Goal: Use online tool/utility: Utilize a website feature to perform a specific function

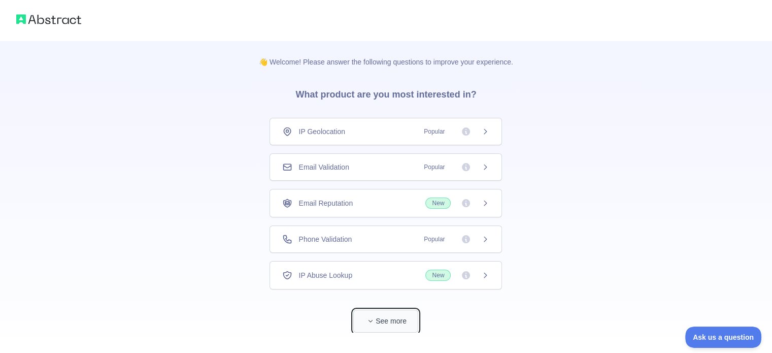
click at [380, 317] on button "See more" at bounding box center [385, 321] width 65 height 23
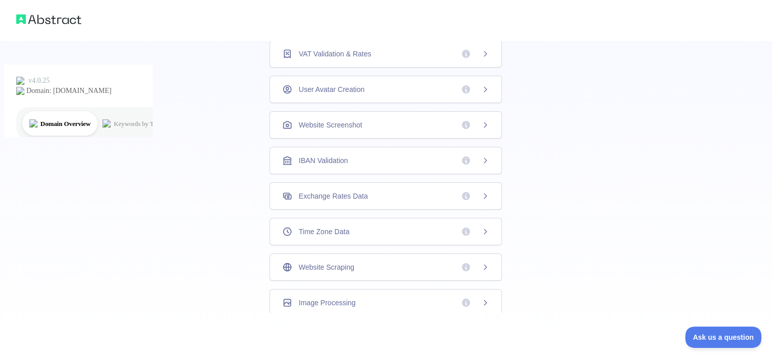
scroll to position [292, 0]
click at [349, 262] on span "Website Scraping" at bounding box center [326, 267] width 55 height 10
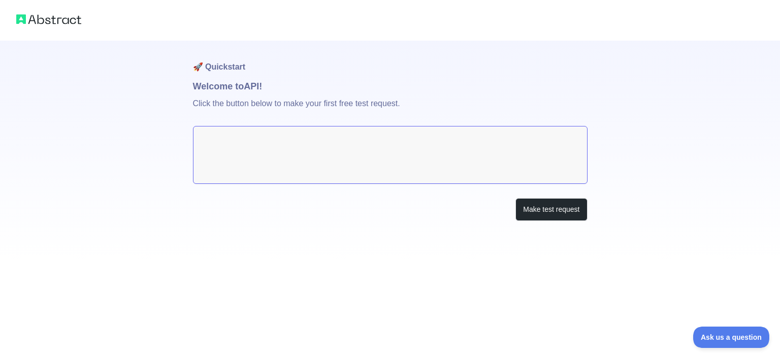
click at [379, 146] on textarea at bounding box center [390, 155] width 394 height 58
click at [551, 201] on button "Make test request" at bounding box center [551, 209] width 72 height 23
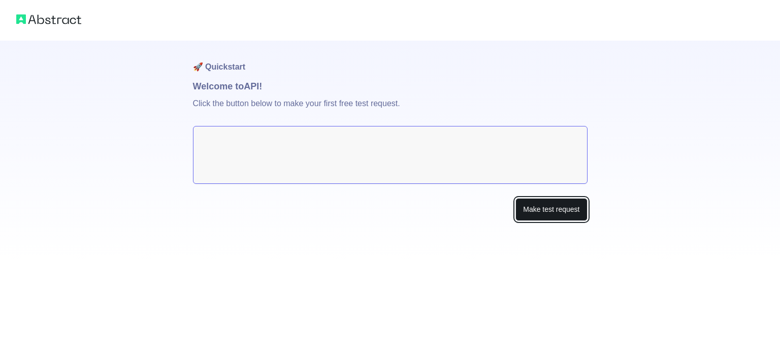
click at [572, 207] on button "Make test request" at bounding box center [551, 209] width 72 height 23
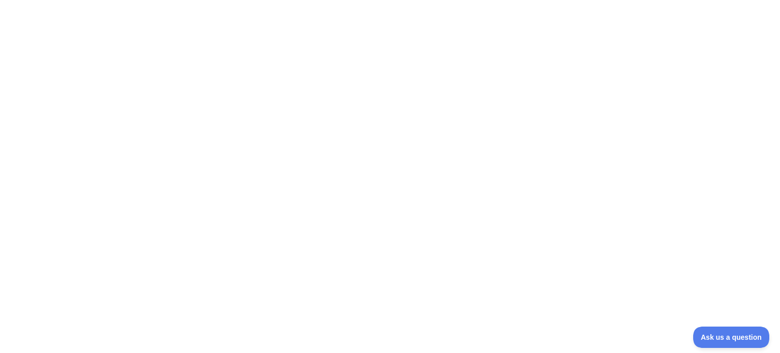
click at [712, 39] on div at bounding box center [390, 176] width 780 height 353
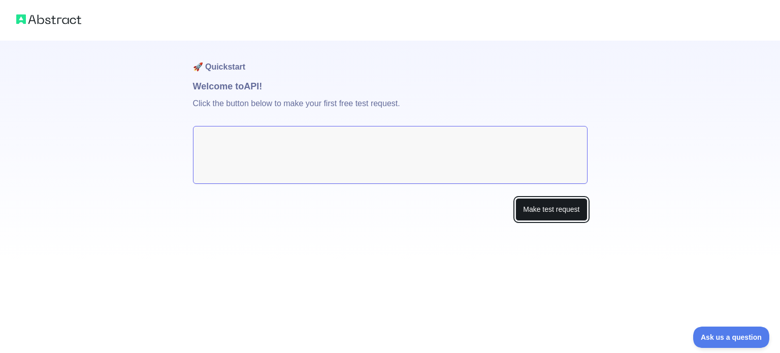
click at [565, 214] on button "Make test request" at bounding box center [551, 209] width 72 height 23
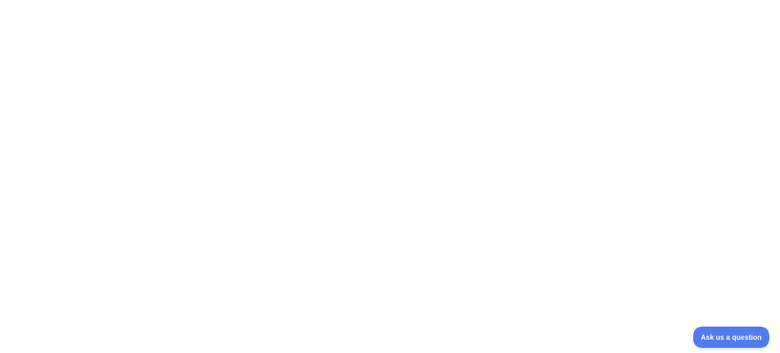
click at [435, 156] on div at bounding box center [390, 176] width 780 height 353
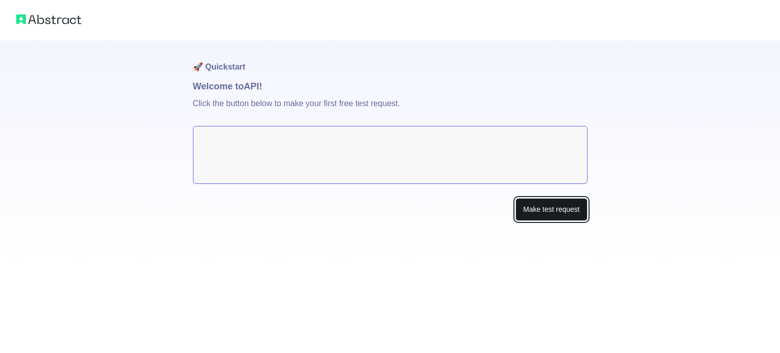
click at [552, 207] on button "Make test request" at bounding box center [551, 209] width 72 height 23
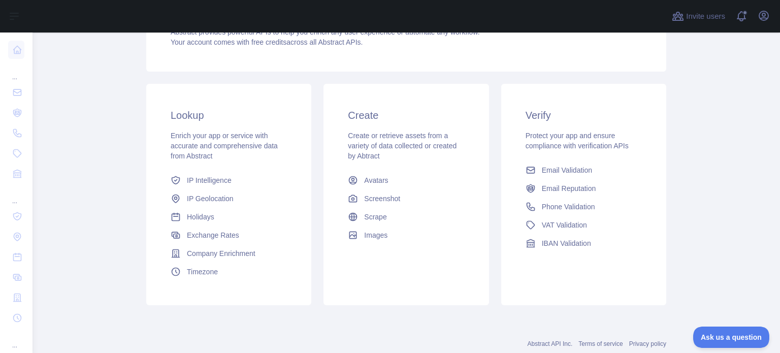
scroll to position [126, 0]
click at [444, 208] on link "Scrape" at bounding box center [406, 216] width 124 height 18
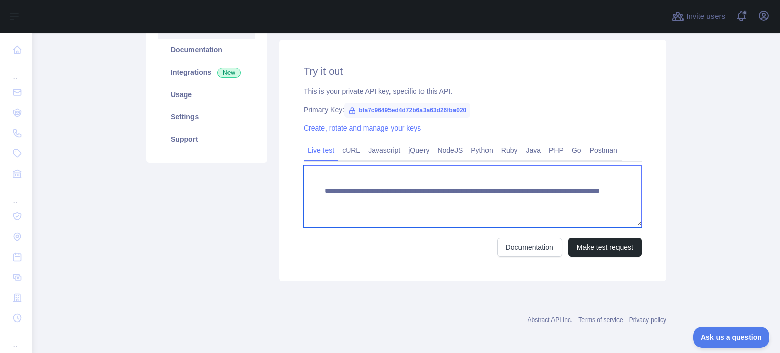
click at [458, 184] on textarea "**********" at bounding box center [473, 196] width 338 height 62
click at [462, 201] on textarea "**********" at bounding box center [473, 196] width 338 height 62
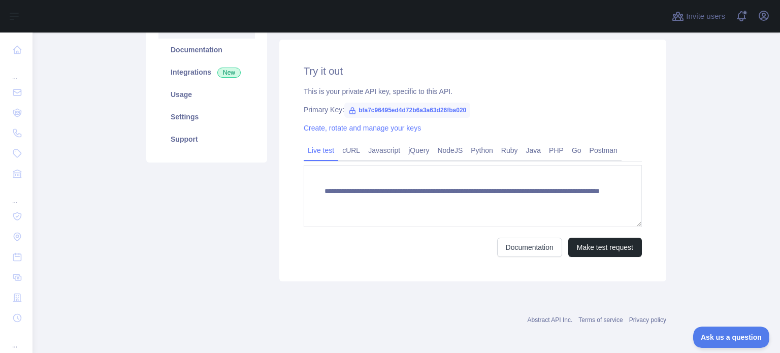
click at [363, 111] on span "bfa7c96495ed4d72b6a3a63d26fba020" at bounding box center [407, 110] width 126 height 15
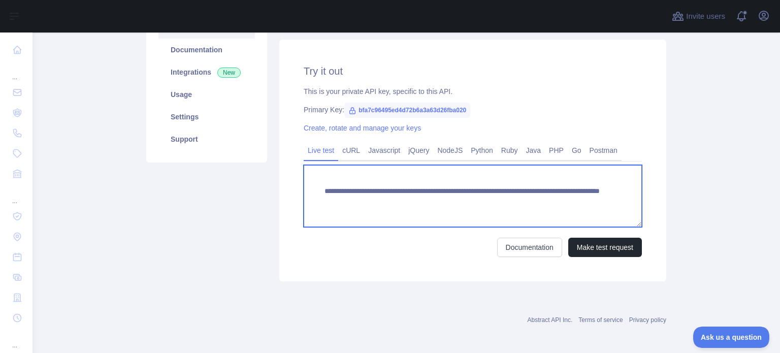
click at [548, 209] on textarea "**********" at bounding box center [473, 196] width 338 height 62
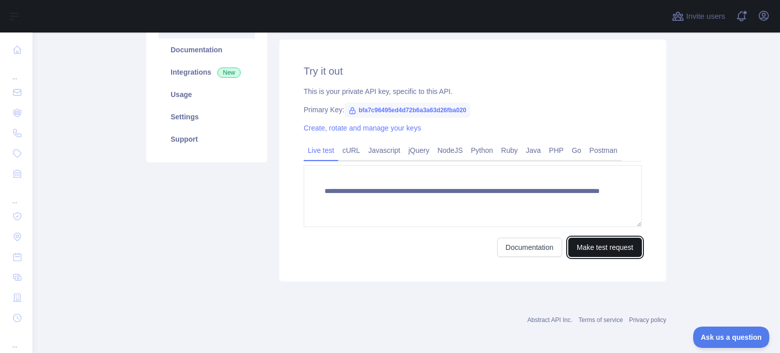
click at [604, 249] on button "Make test request" at bounding box center [605, 247] width 74 height 19
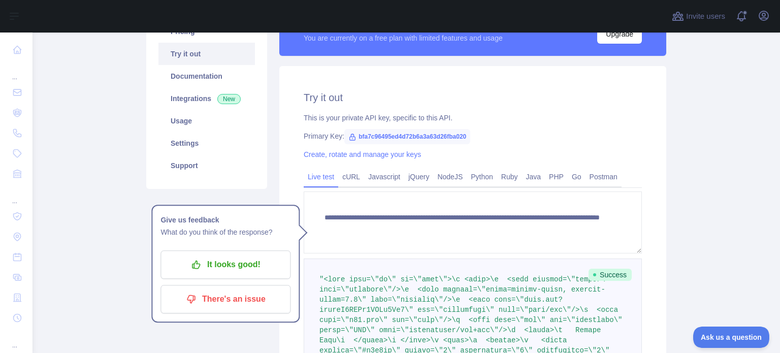
scroll to position [67, 0]
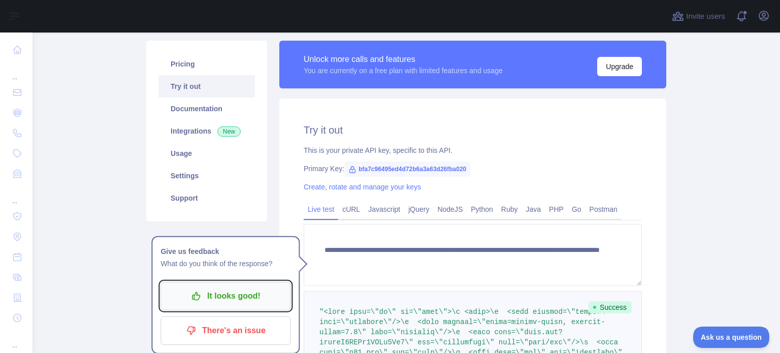
click at [215, 292] on p "It looks good!" at bounding box center [225, 295] width 115 height 17
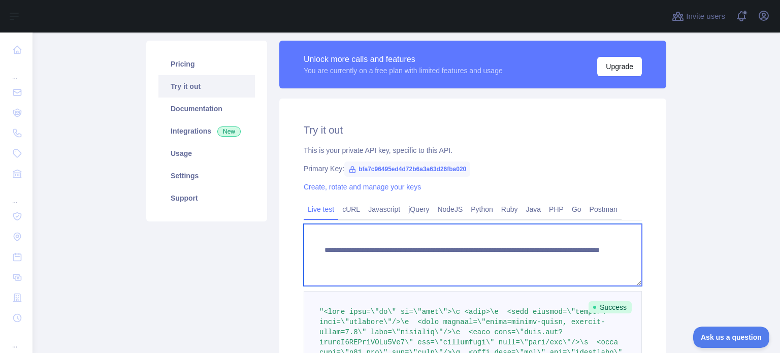
click at [382, 249] on textarea "**********" at bounding box center [473, 255] width 338 height 62
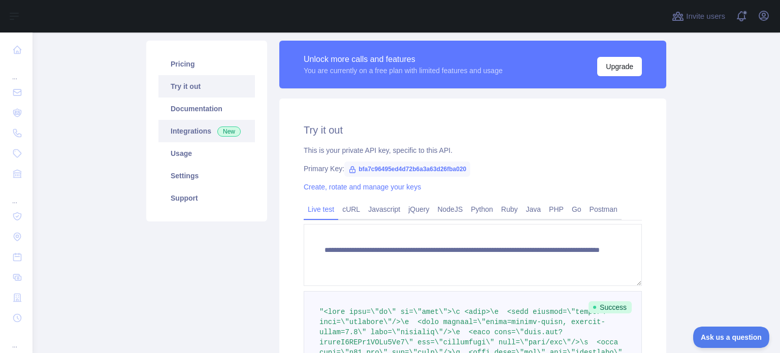
click at [207, 123] on link "Integrations New" at bounding box center [206, 131] width 96 height 22
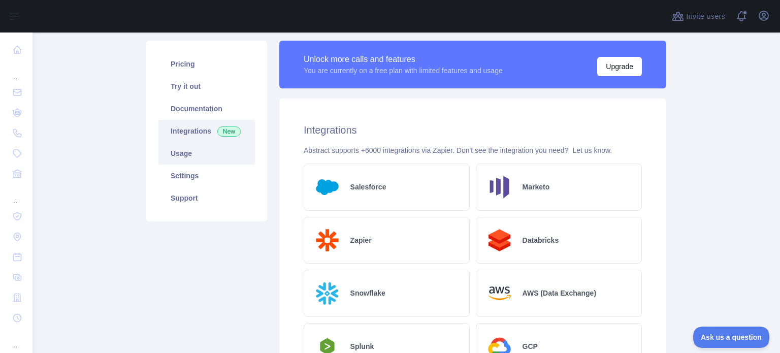
click at [191, 152] on link "Usage" at bounding box center [206, 153] width 96 height 22
